Goal: Check status: Check status

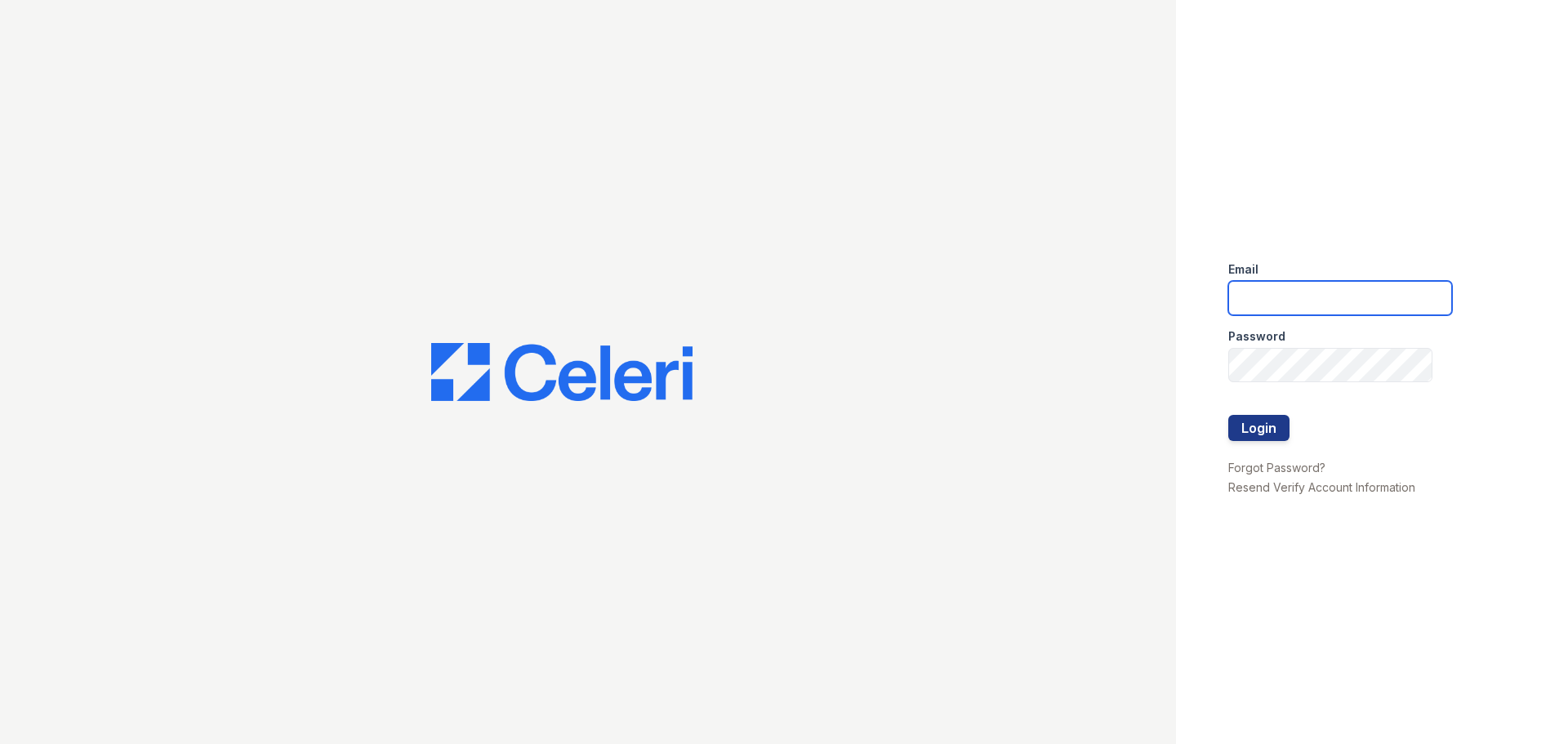
click at [1373, 285] on input "email" at bounding box center [1340, 298] width 224 height 34
type input "mtimbrook@trinity-pm.com"
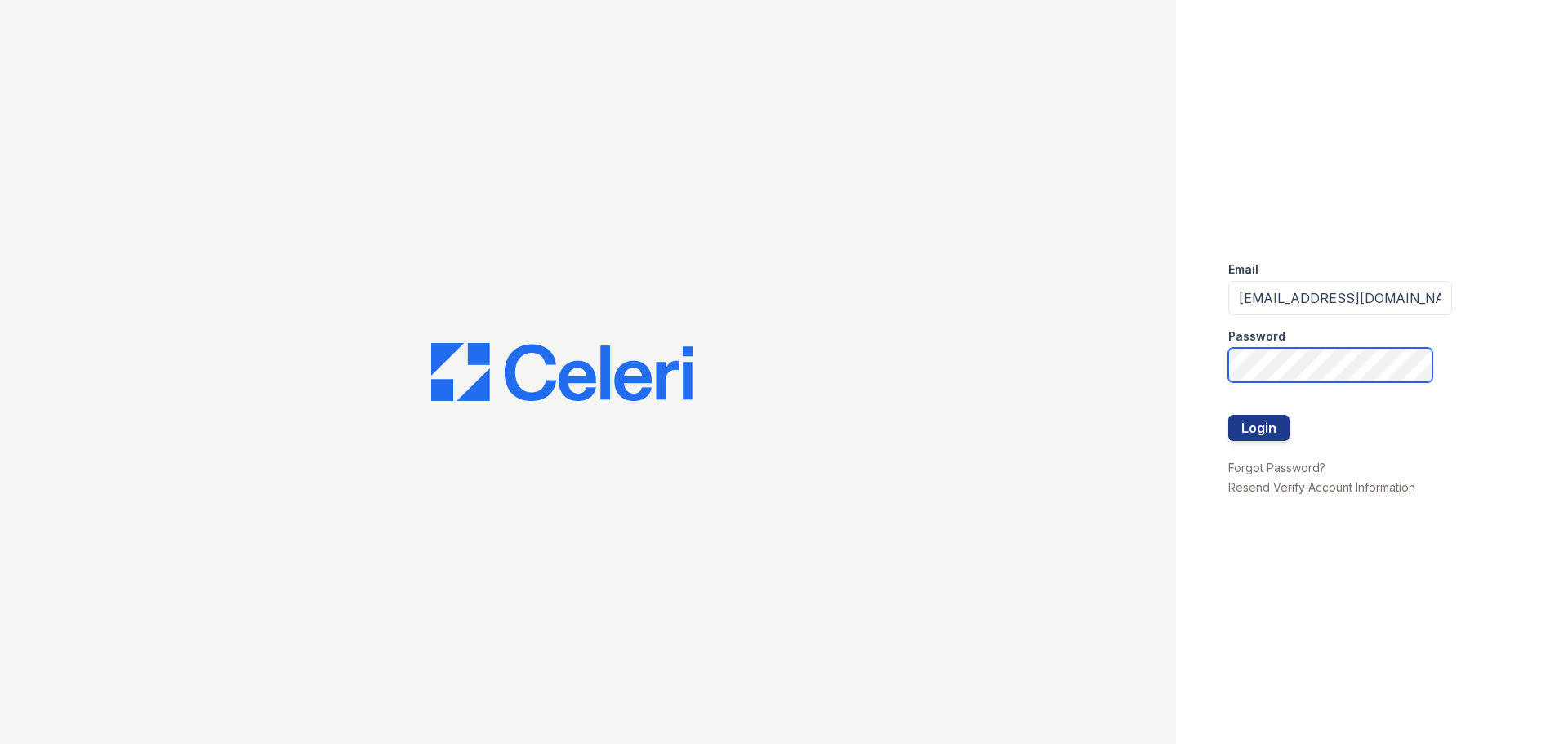
click at [1228, 415] on button "Login" at bounding box center [1258, 428] width 62 height 26
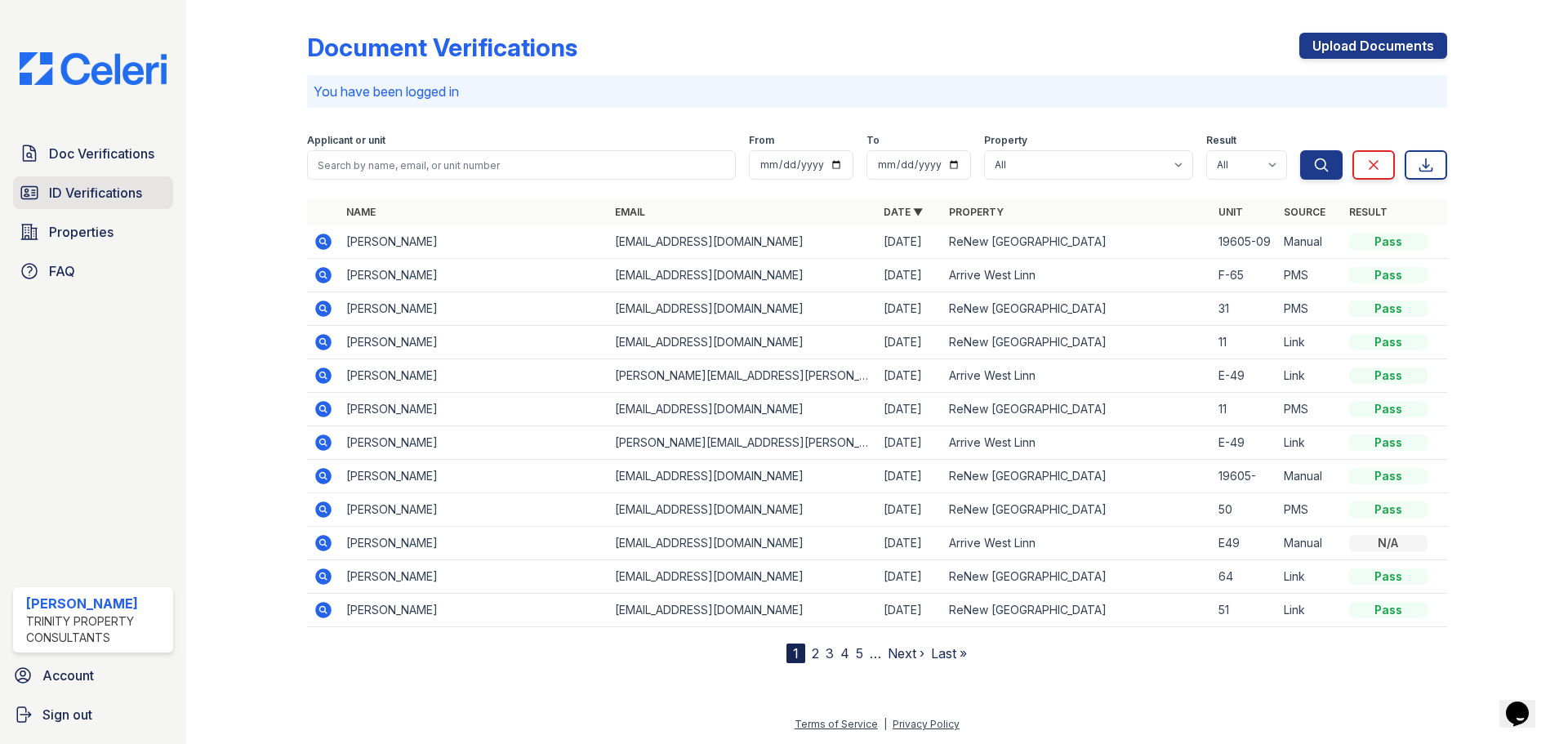
click at [125, 203] on span "ID Verifications" at bounding box center [95, 192] width 93 height 19
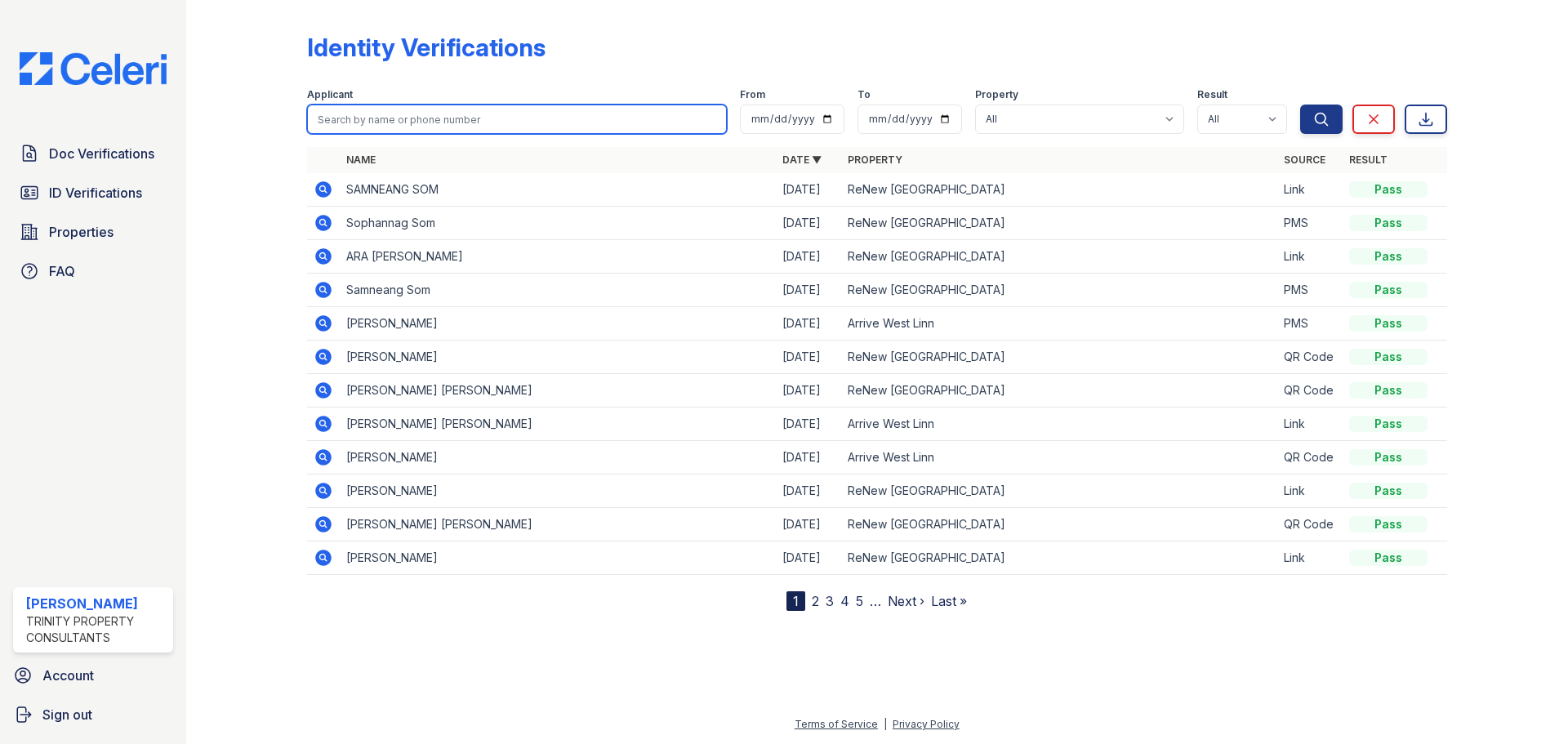
click at [439, 119] on input "search" at bounding box center [516, 119] width 420 height 29
type input "solar"
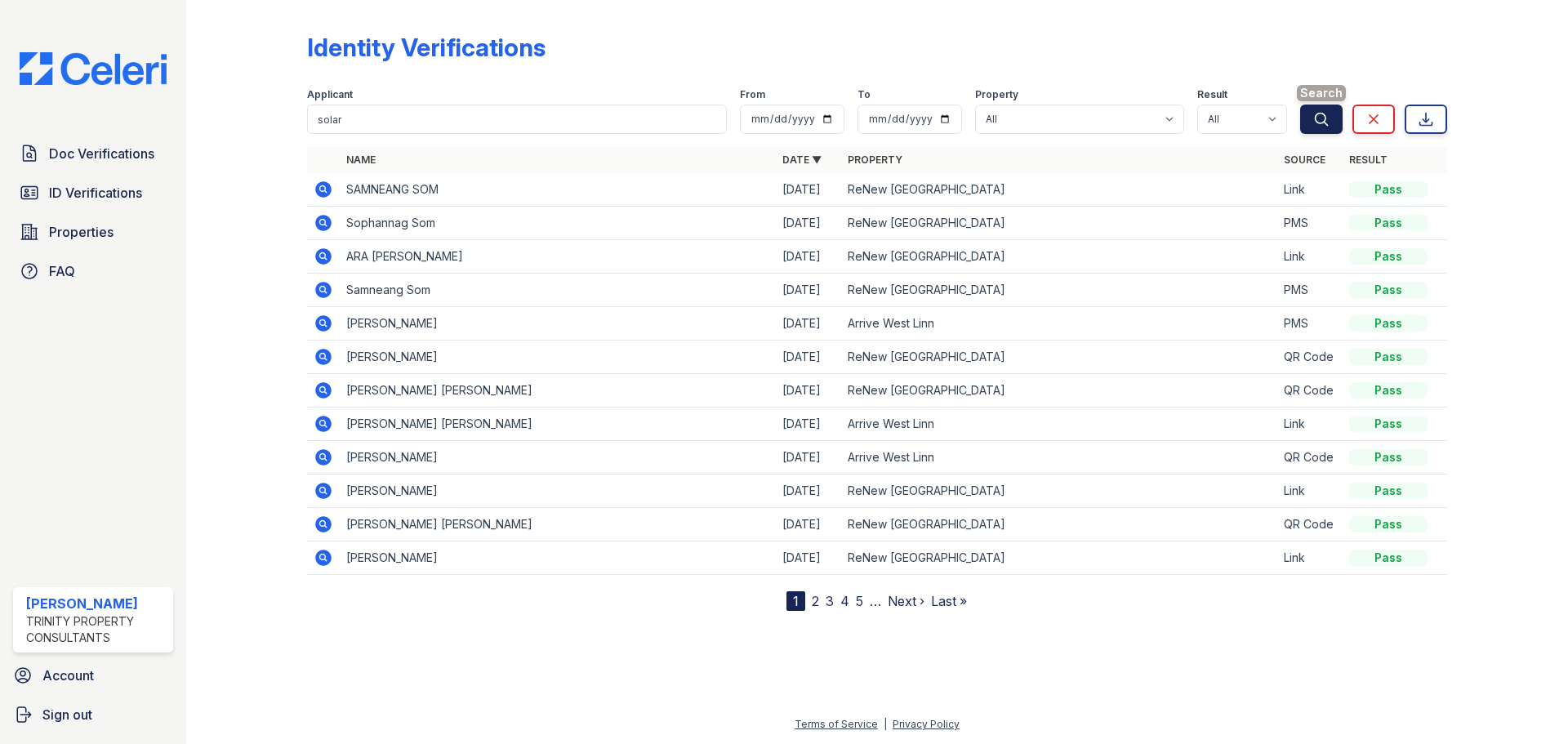
click at [1330, 116] on button "Search" at bounding box center [1322, 119] width 42 height 29
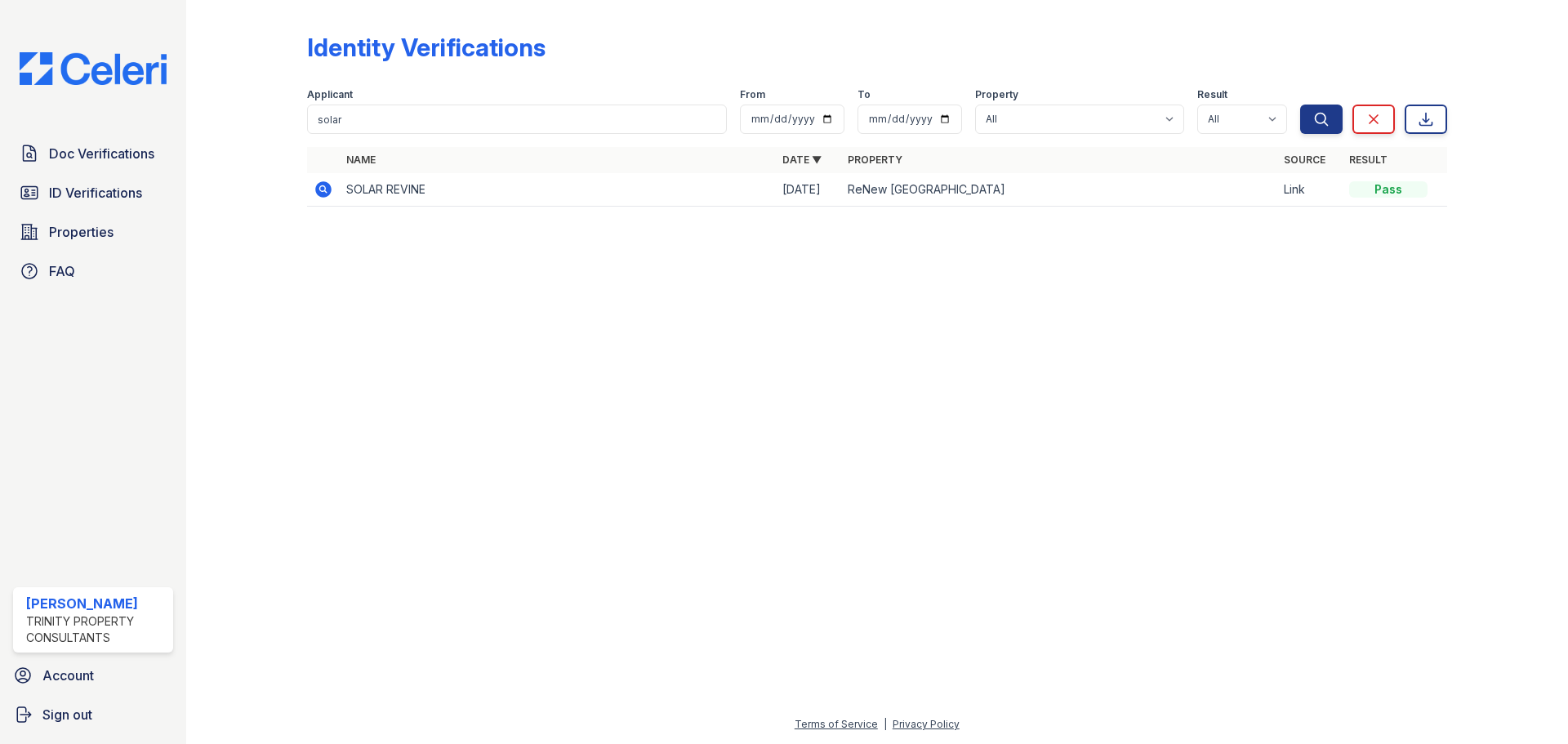
click at [321, 194] on icon at bounding box center [323, 189] width 17 height 17
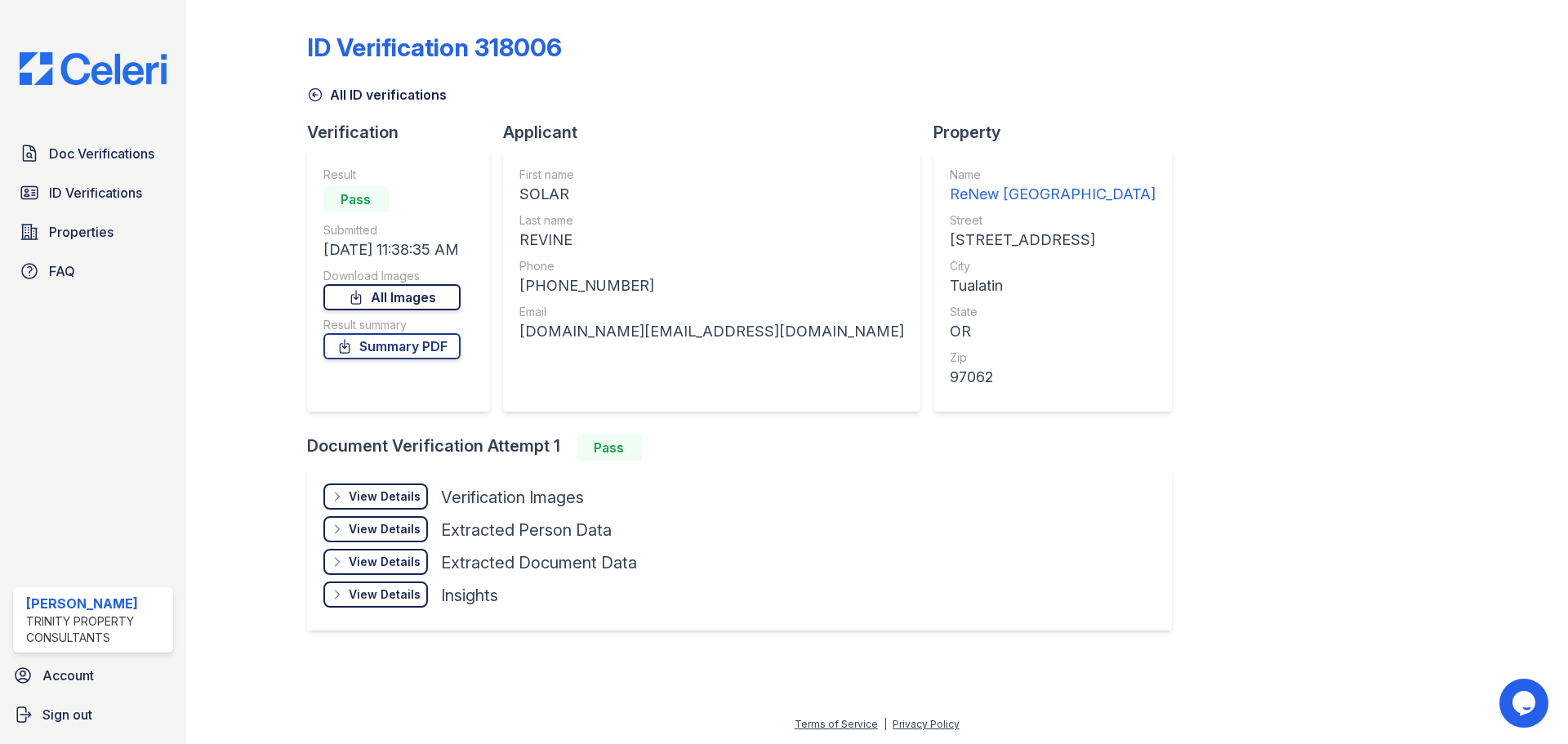
click at [431, 303] on link "All Images" at bounding box center [391, 297] width 137 height 26
click at [417, 344] on link "Summary PDF" at bounding box center [391, 346] width 137 height 26
drag, startPoint x: 152, startPoint y: 160, endPoint x: 147, endPoint y: 173, distance: 13.9
click at [152, 160] on span "Doc Verifications" at bounding box center [101, 153] width 106 height 19
click at [142, 186] on span "ID Verifications" at bounding box center [95, 192] width 93 height 19
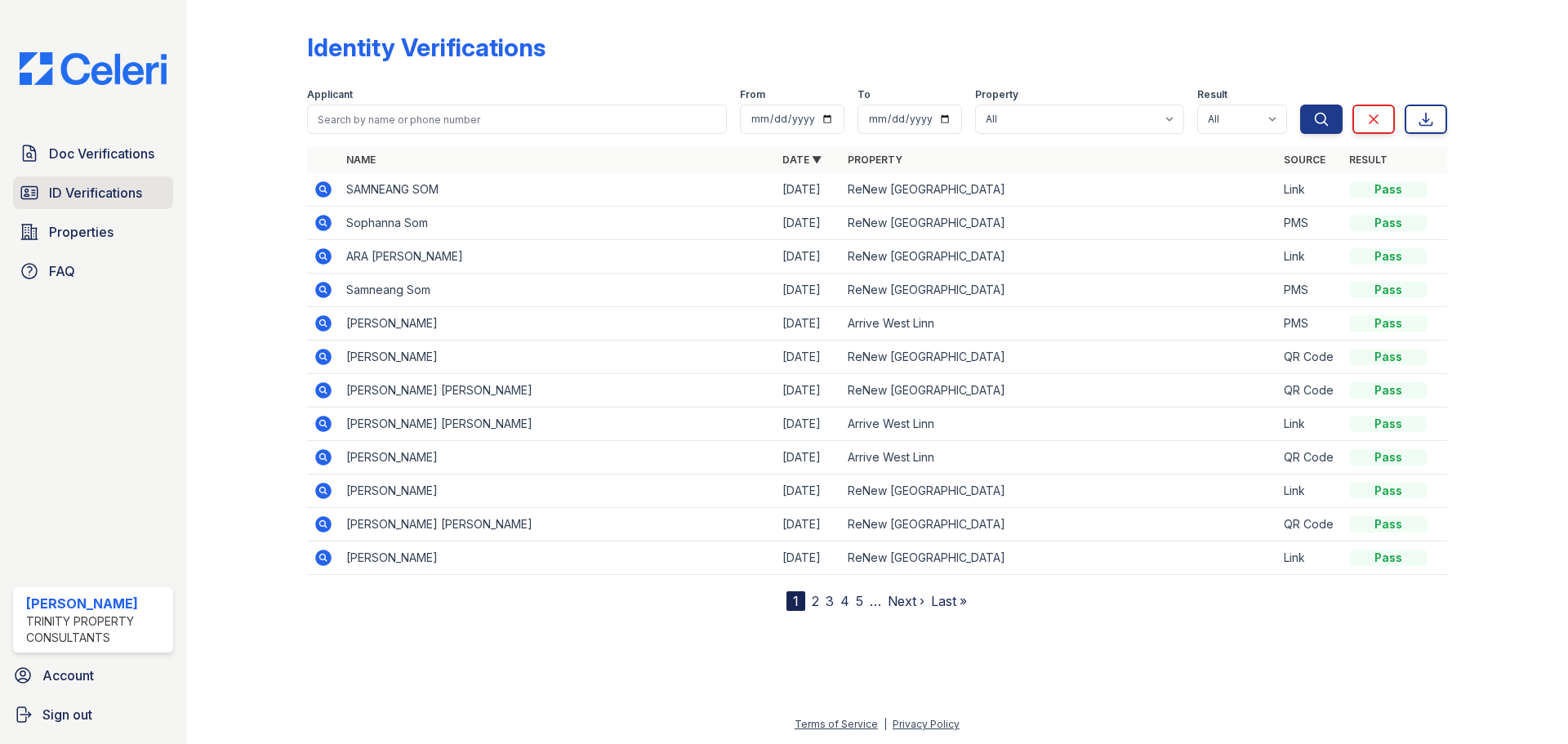
click at [150, 200] on link "ID Verifications" at bounding box center [93, 193] width 160 height 33
click at [329, 220] on icon at bounding box center [323, 223] width 17 height 17
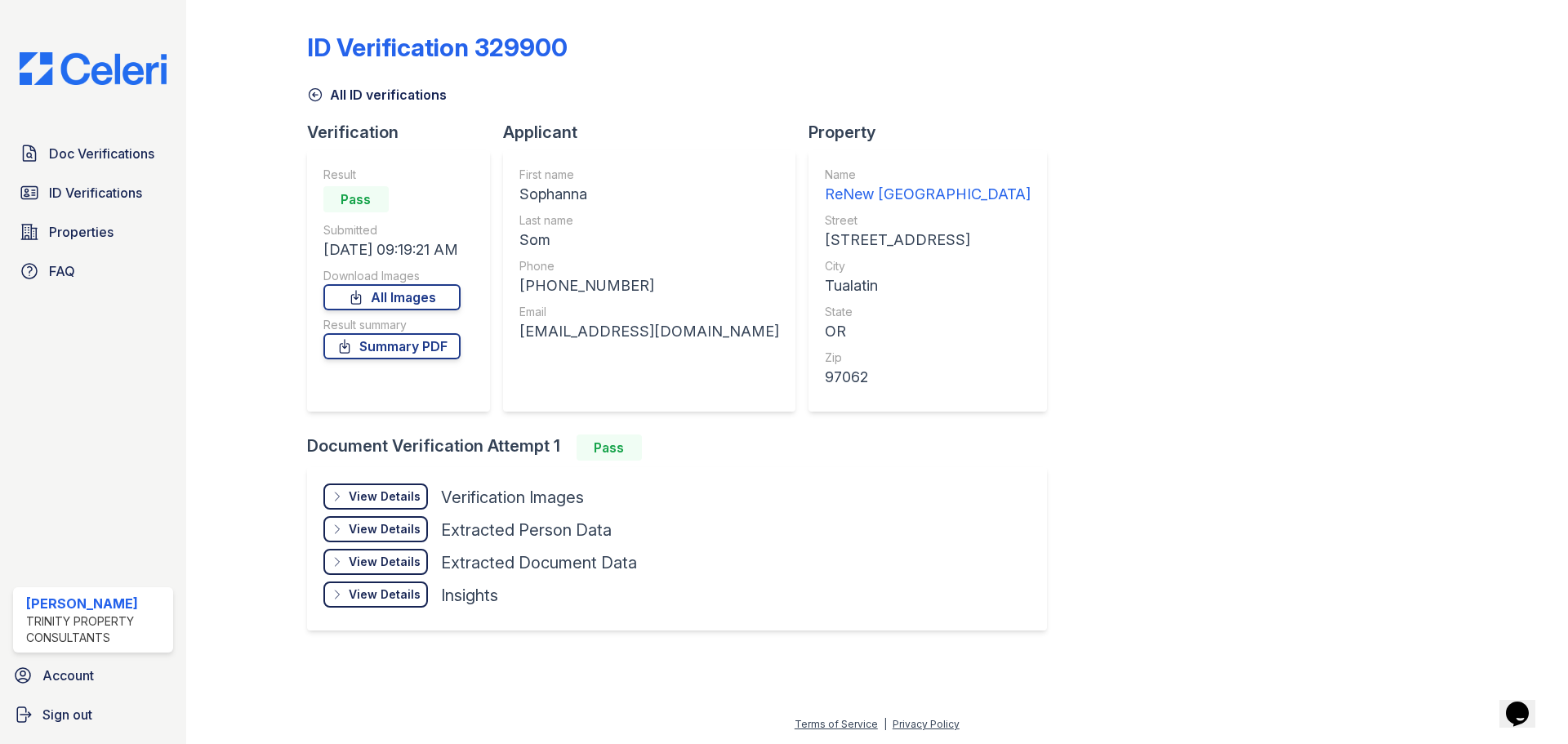
click at [313, 101] on icon at bounding box center [315, 95] width 17 height 17
